Goal: Transaction & Acquisition: Download file/media

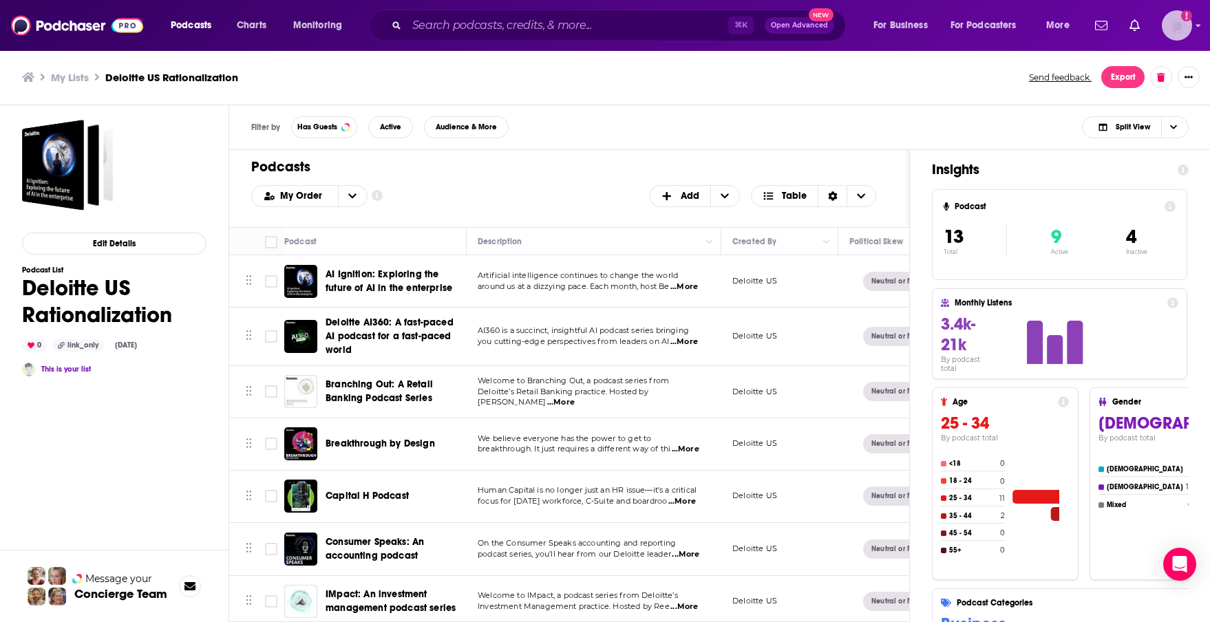
click at [1177, 23] on img "Logged in as rstenslie" at bounding box center [1177, 25] width 30 height 30
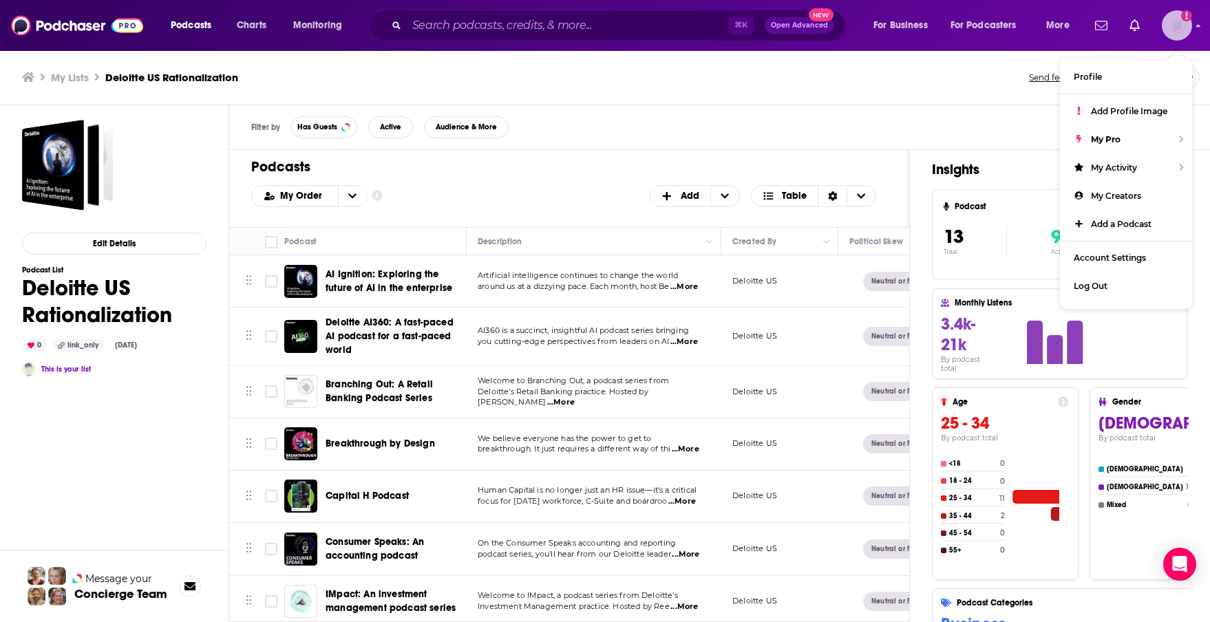
click at [1176, 28] on img "Logged in as rstenslie" at bounding box center [1177, 25] width 30 height 30
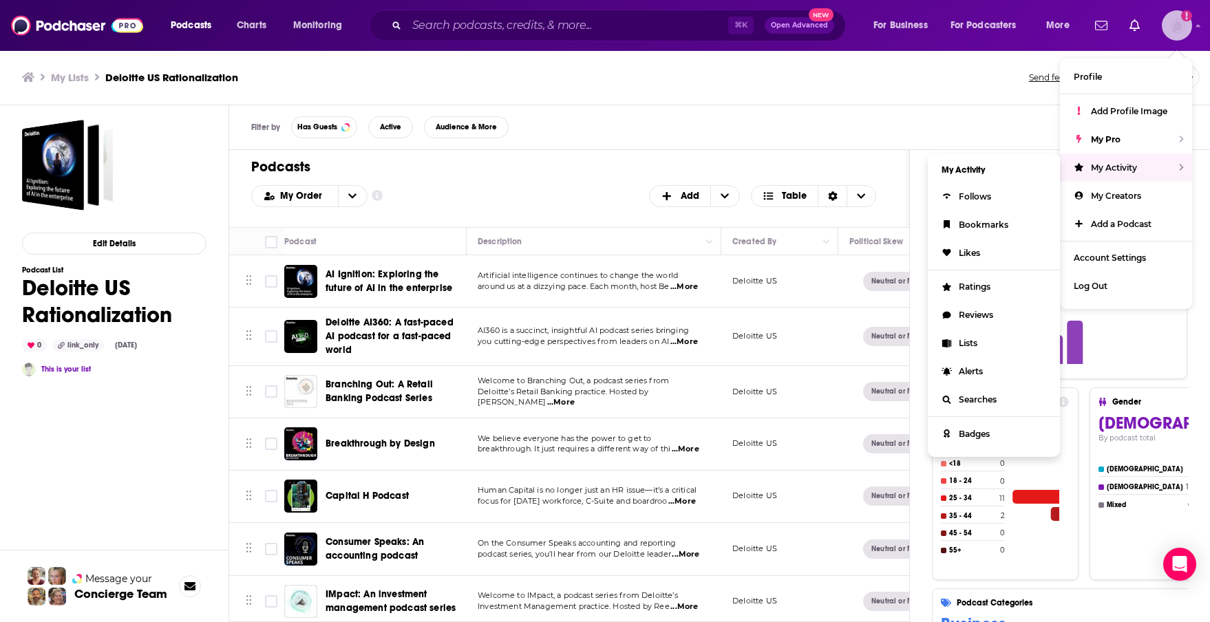
click at [1135, 156] on div "My Activity" at bounding box center [1126, 167] width 132 height 28
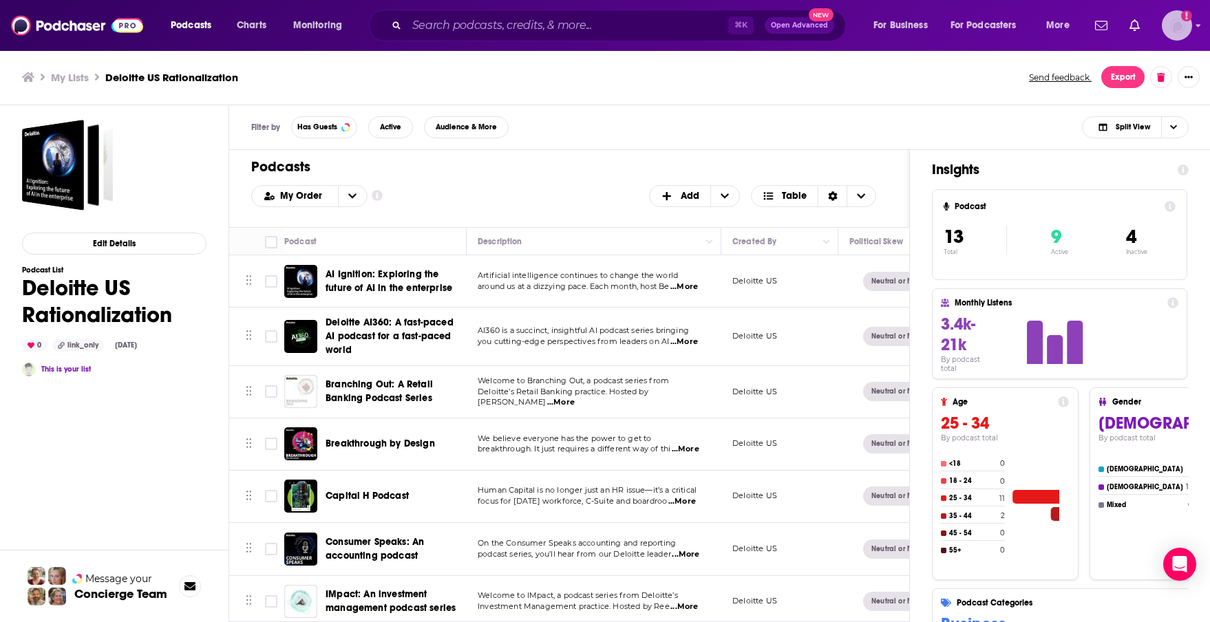
click at [1173, 30] on img "Logged in as rstenslie" at bounding box center [1177, 25] width 30 height 30
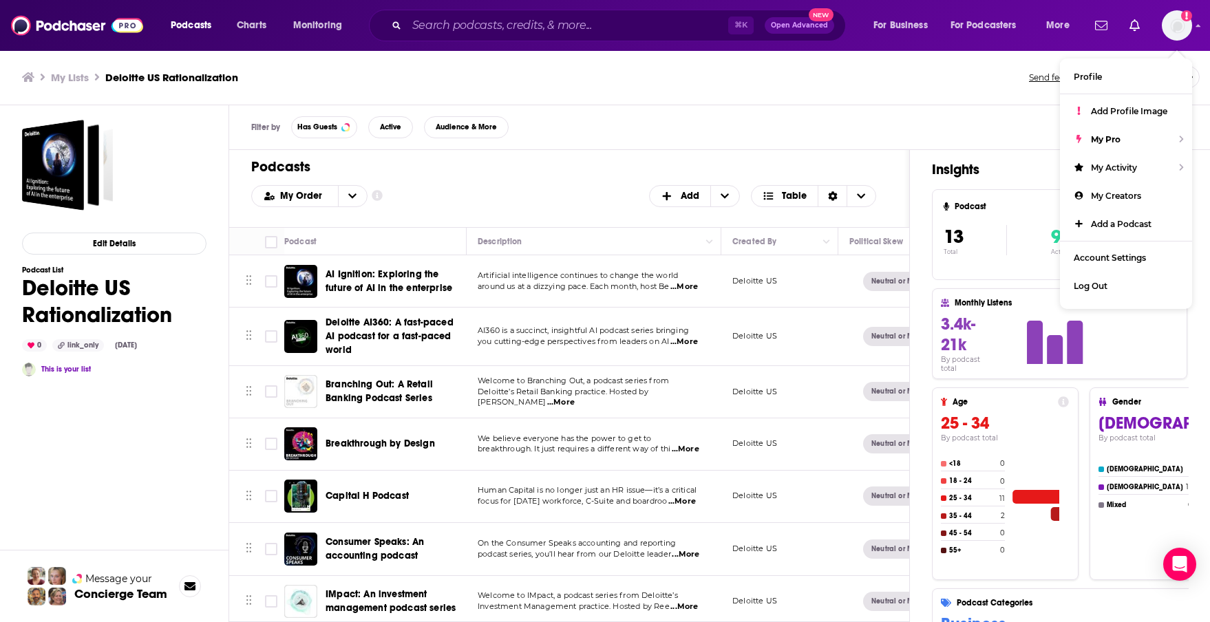
click at [774, 112] on div "Filter by Has Guests Active Audience & More Split View" at bounding box center [719, 127] width 981 height 45
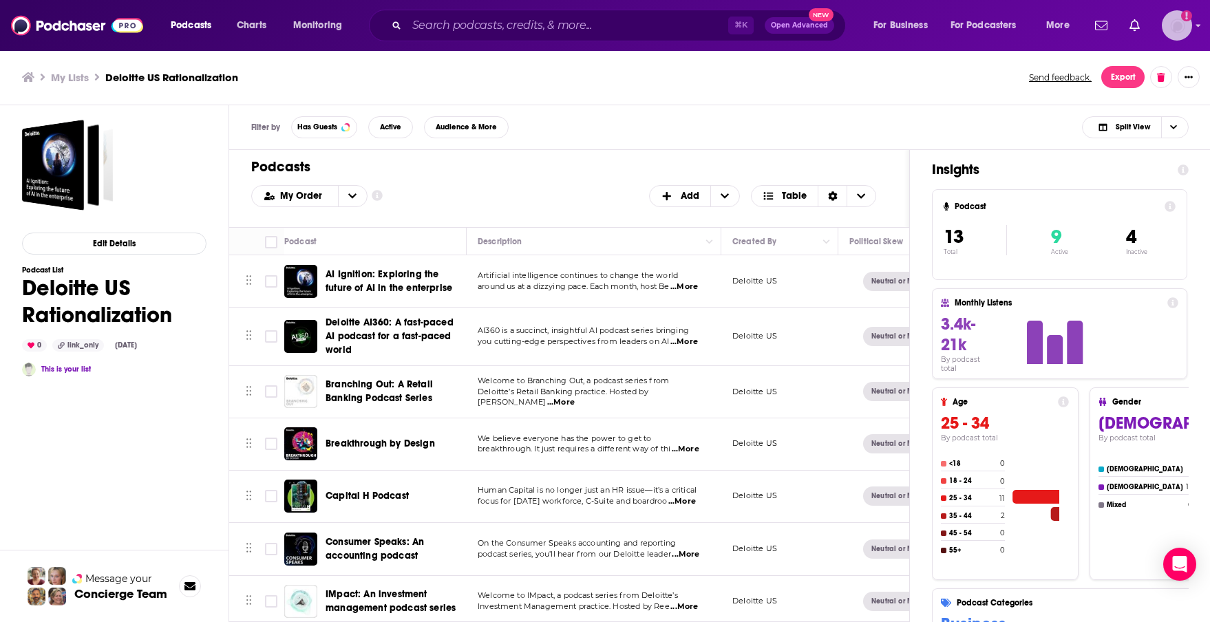
click at [1182, 23] on img "Logged in as rstenslie" at bounding box center [1177, 25] width 30 height 30
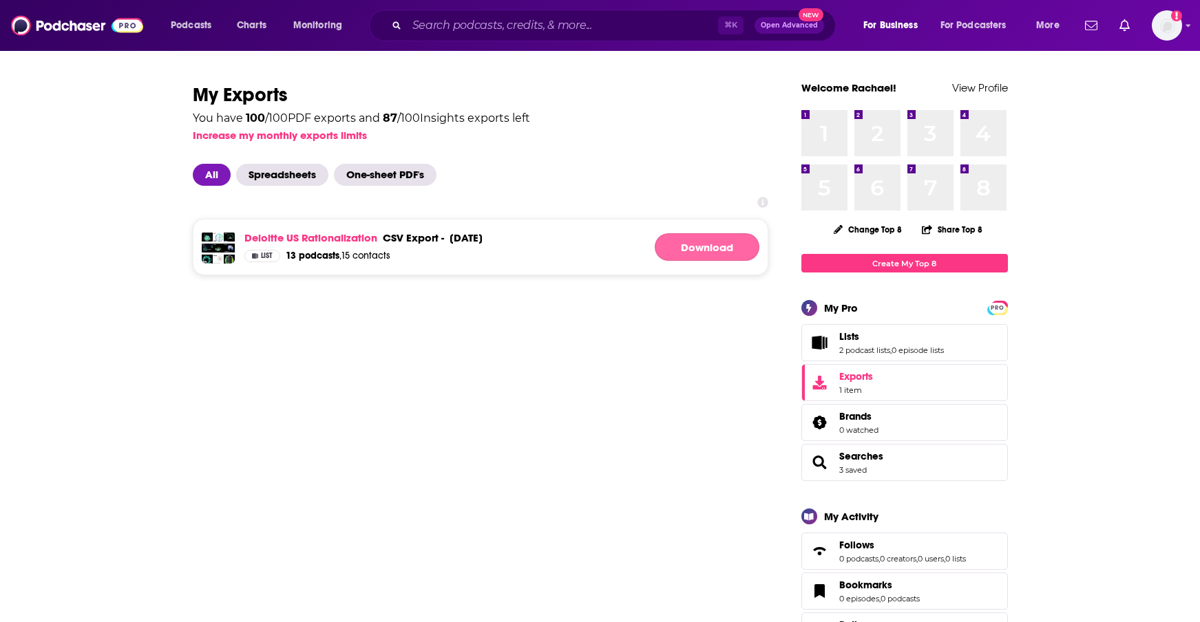
click at [704, 242] on link "Download" at bounding box center [706, 247] width 105 height 28
click at [89, 22] on img at bounding box center [77, 25] width 132 height 26
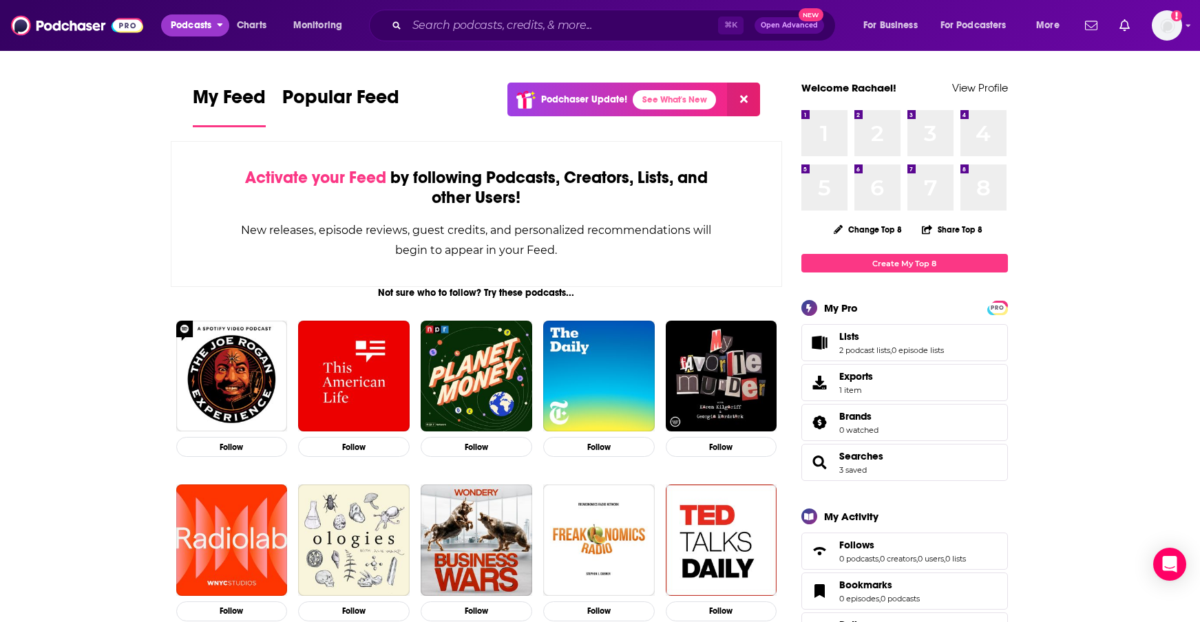
click at [206, 23] on span "Podcasts" at bounding box center [191, 25] width 41 height 19
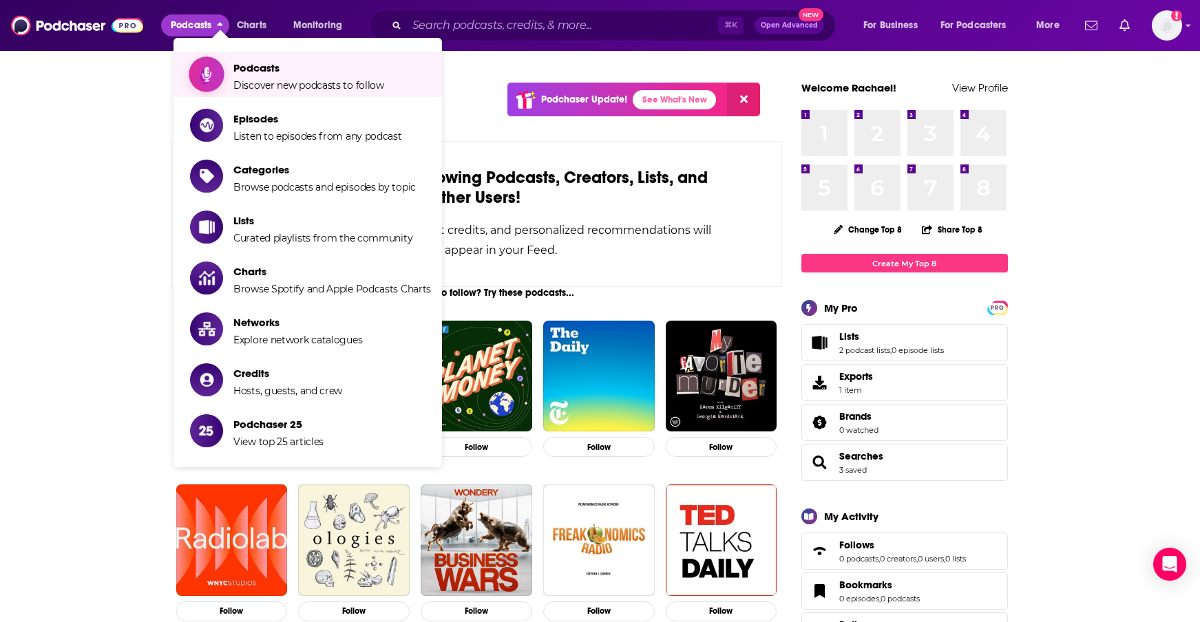
click at [255, 74] on span "Podcasts Discover new podcasts to follow" at bounding box center [308, 74] width 151 height 34
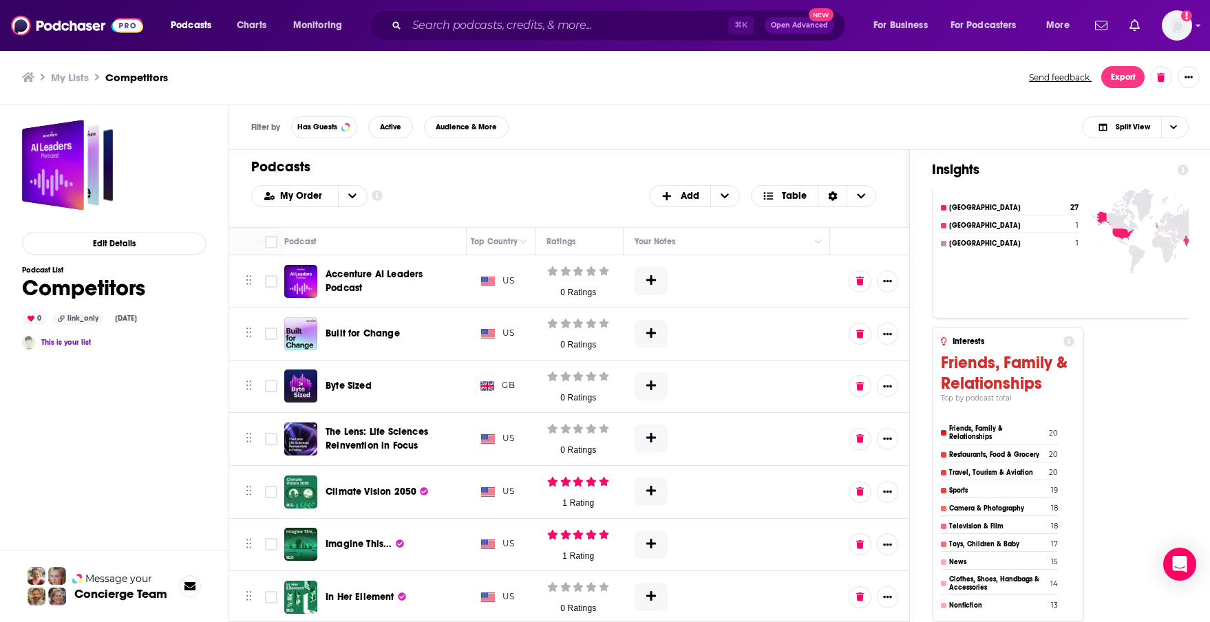
scroll to position [0, 1737]
